Goal: Task Accomplishment & Management: Manage account settings

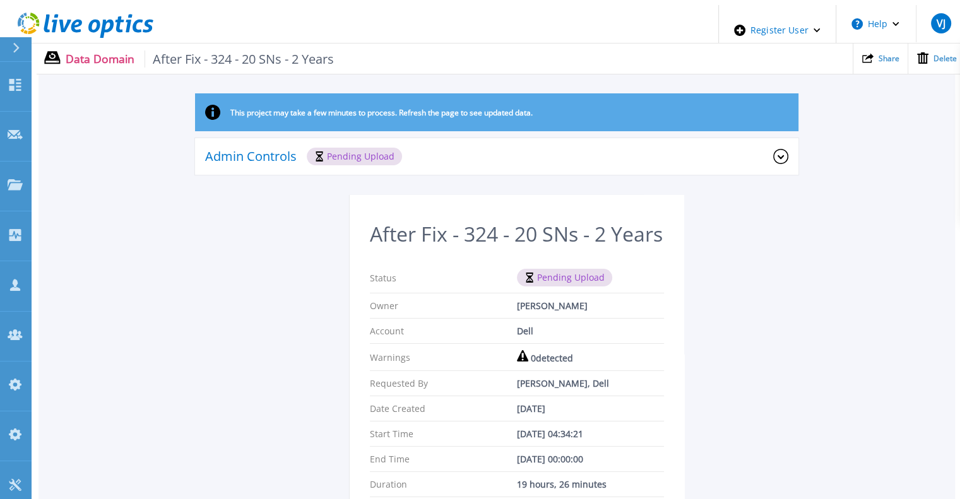
click at [464, 138] on div "Admin Controls Pending Upload" at bounding box center [496, 157] width 603 height 38
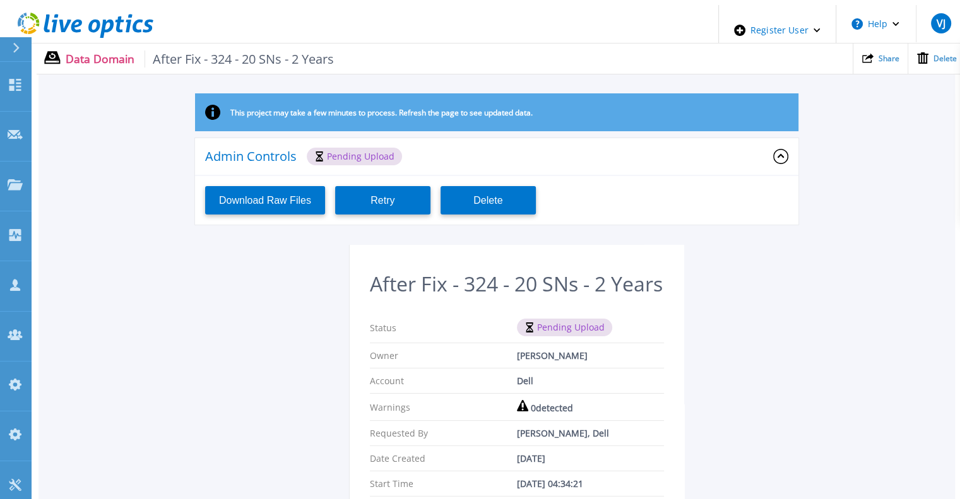
scroll to position [209, 0]
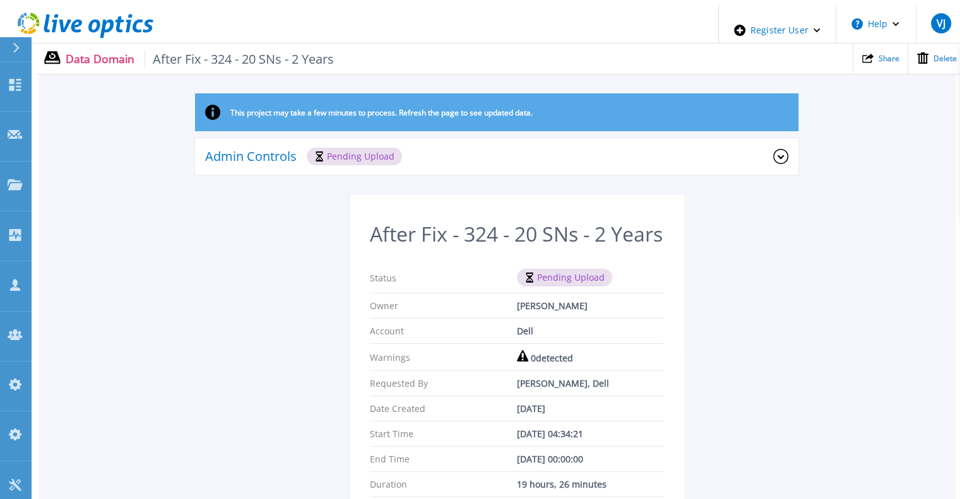
click at [495, 148] on div "Admin Controls Pending Upload" at bounding box center [489, 157] width 568 height 18
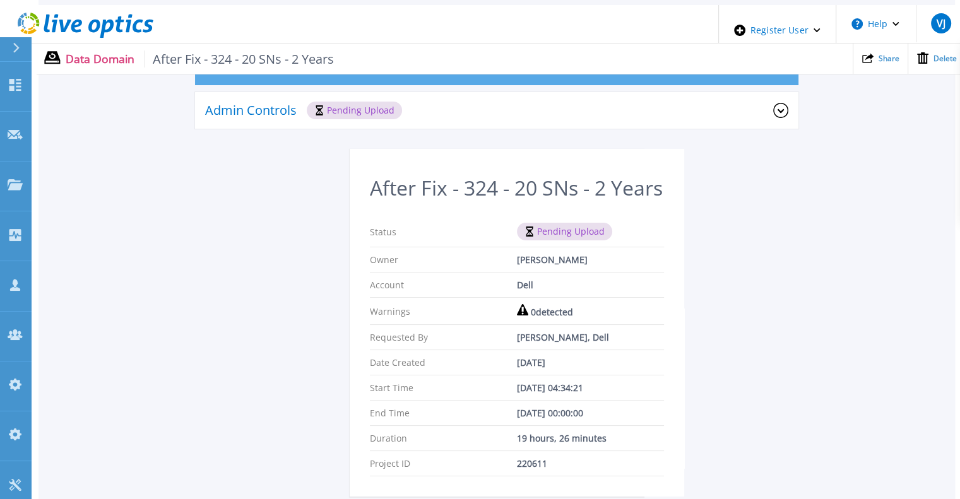
scroll to position [161, 0]
